Goal: Task Accomplishment & Management: Contribute content

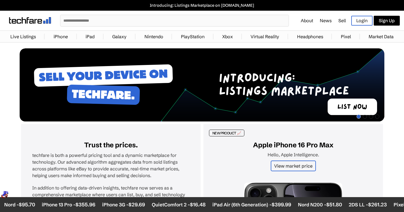
click at [342, 23] on link "Sell" at bounding box center [343, 21] width 8 height 6
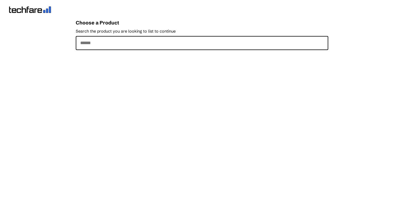
click at [164, 43] on input "Search the product you are looking to list to continue" at bounding box center [202, 43] width 253 height 14
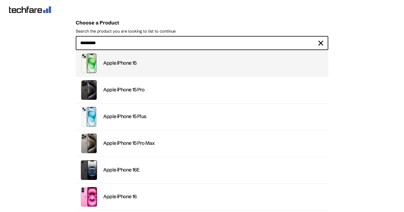
type input "*********"
click at [174, 66] on div "Apple iPhone 15" at bounding box center [214, 63] width 222 height 6
